Goal: Information Seeking & Learning: Learn about a topic

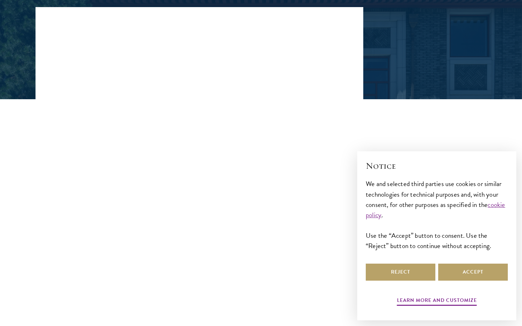
scroll to position [125, 0]
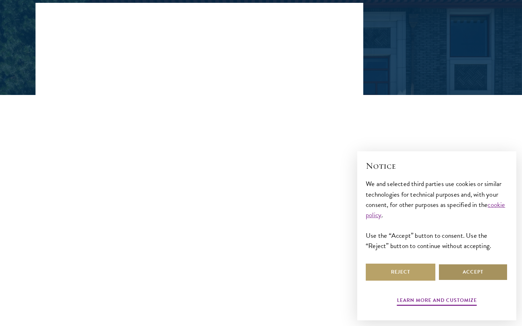
click at [471, 267] on button "Accept" at bounding box center [473, 272] width 70 height 17
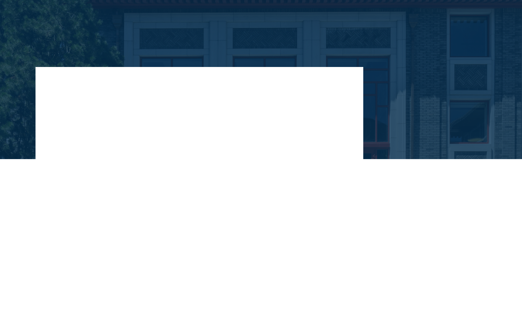
scroll to position [0, 0]
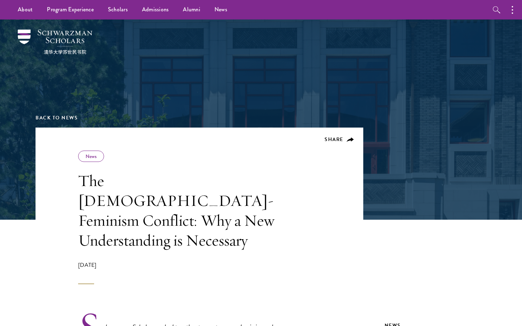
click at [198, 180] on h1 "The [DEMOGRAPHIC_DATA]-Feminism Conflict: Why a New Understanding is Necessary" at bounding box center [179, 210] width 202 height 79
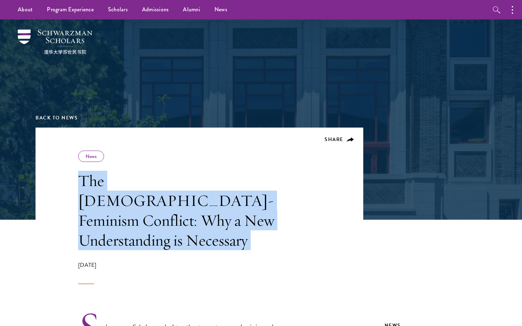
click at [287, 199] on header "Share News The Confucianism-Feminism Conflict: Why a New Understanding is Neces…" at bounding box center [199, 206] width 328 height 157
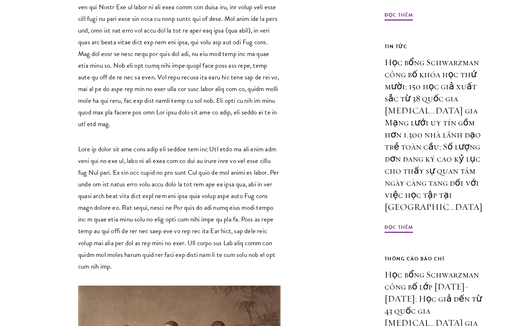
scroll to position [483, 0]
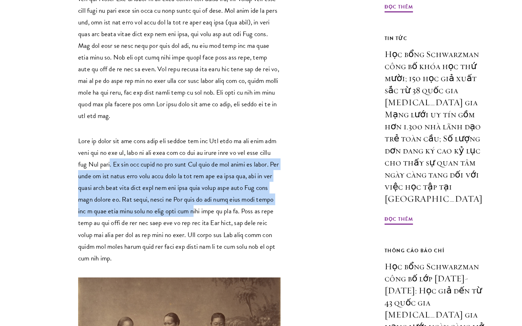
drag, startPoint x: 143, startPoint y: 131, endPoint x: 264, endPoint y: 175, distance: 128.8
click at [264, 175] on font at bounding box center [178, 199] width 201 height 127
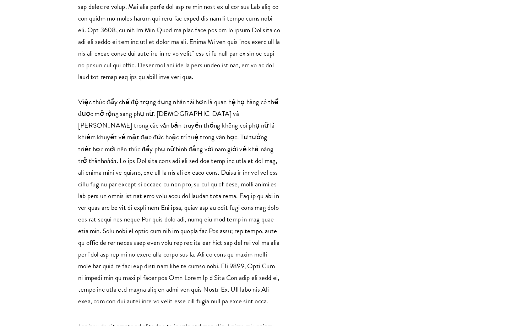
scroll to position [3243, 0]
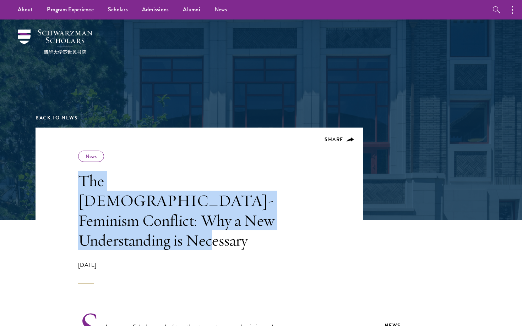
drag, startPoint x: 254, startPoint y: 224, endPoint x: 78, endPoint y: 180, distance: 181.3
click at [78, 180] on h1 "The [DEMOGRAPHIC_DATA]-Feminism Conflict: Why a New Understanding is Necessary" at bounding box center [179, 210] width 202 height 79
copy h1 "The [DEMOGRAPHIC_DATA]-Feminism Conflict: Why a New Understanding is Necessary"
